Goal: Task Accomplishment & Management: Manage account settings

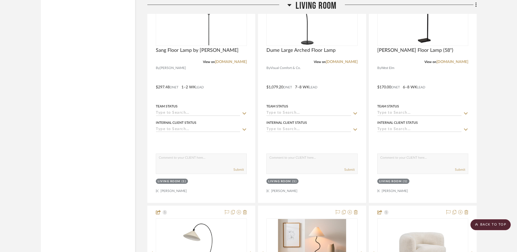
scroll to position [5593, 0]
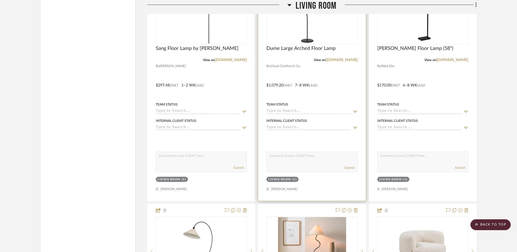
click at [357, 125] on fa-icon at bounding box center [355, 127] width 5 height 5
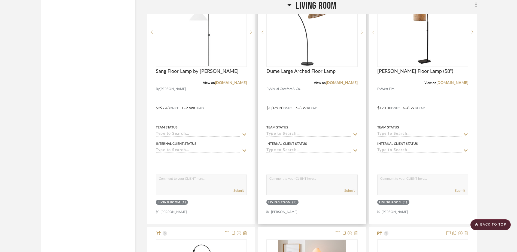
scroll to position [5539, 0]
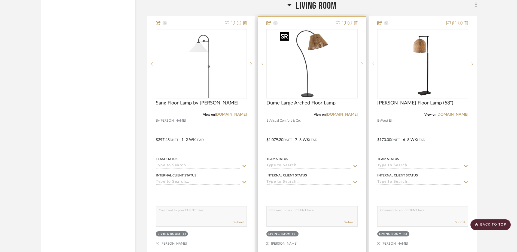
click at [318, 69] on img "0" at bounding box center [312, 64] width 68 height 68
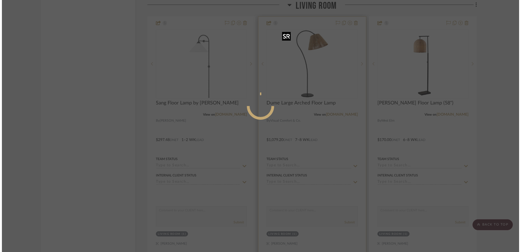
scroll to position [0, 0]
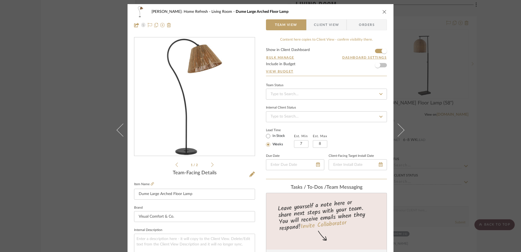
click at [335, 26] on span "Client View" at bounding box center [326, 24] width 25 height 11
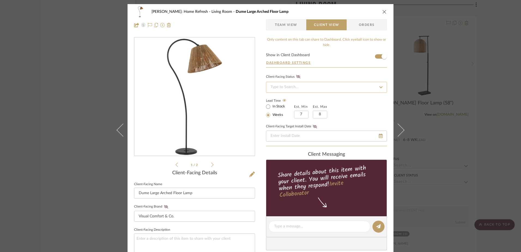
click at [273, 89] on input at bounding box center [326, 87] width 121 height 11
click at [384, 11] on icon "close" at bounding box center [384, 12] width 4 height 4
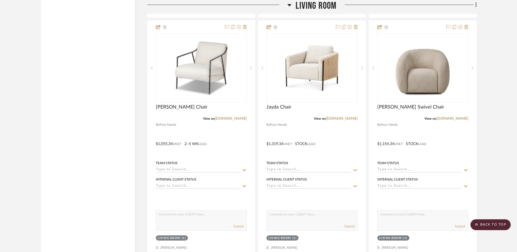
scroll to position [6029, 0]
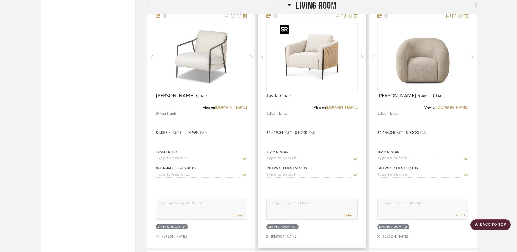
click at [298, 50] on img "0" at bounding box center [312, 57] width 68 height 68
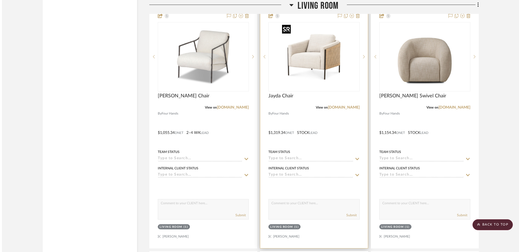
scroll to position [0, 0]
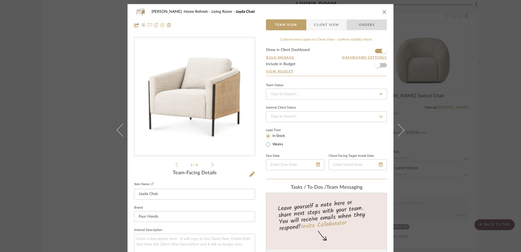
click at [358, 25] on span "Orders" at bounding box center [367, 24] width 28 height 11
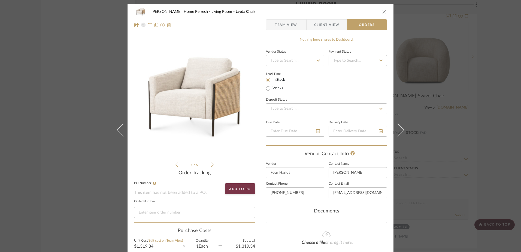
click at [382, 12] on icon "close" at bounding box center [384, 12] width 4 height 4
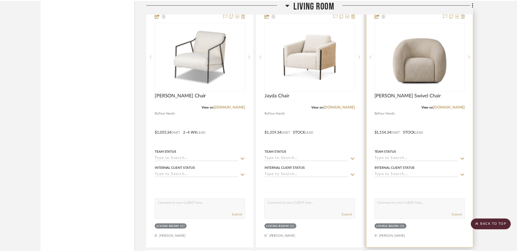
scroll to position [6029, 0]
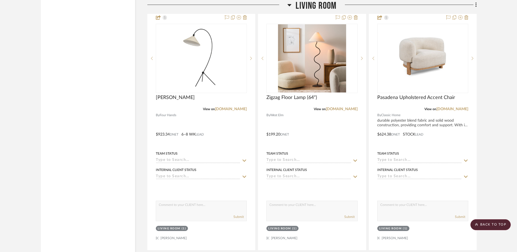
scroll to position [5757, 0]
